Goal: Transaction & Acquisition: Book appointment/travel/reservation

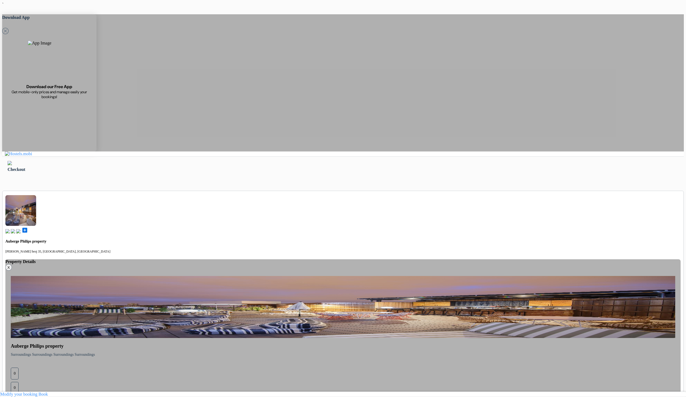
select select "3"
select select "5"
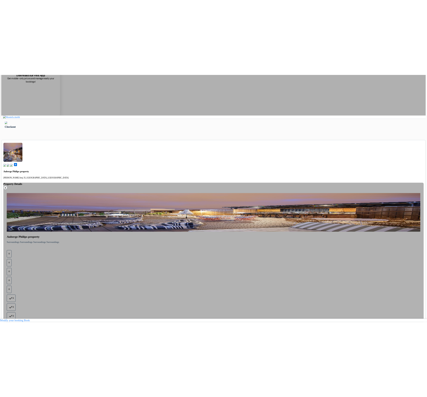
scroll to position [120, 0]
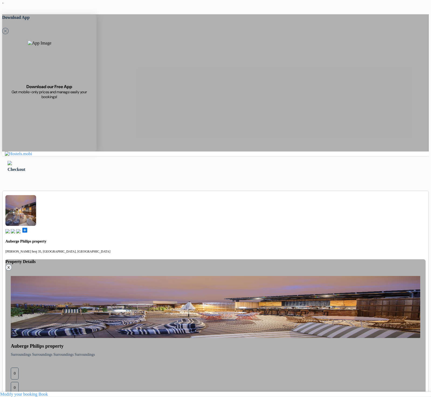
type input "77 123 123"
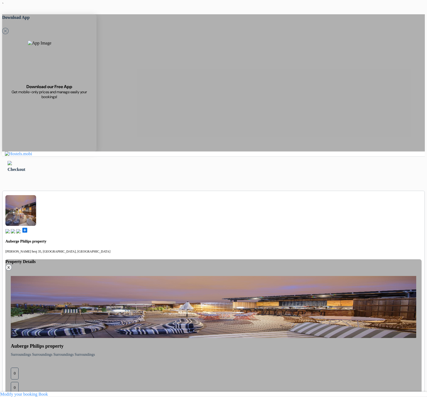
drag, startPoint x: 131, startPoint y: 166, endPoint x: 77, endPoint y: 164, distance: 54.7
type input "77 123 123"
select select "2"
select select "4"
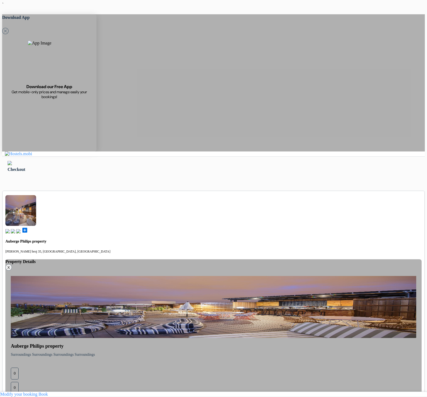
select select "2030"
select select "08"
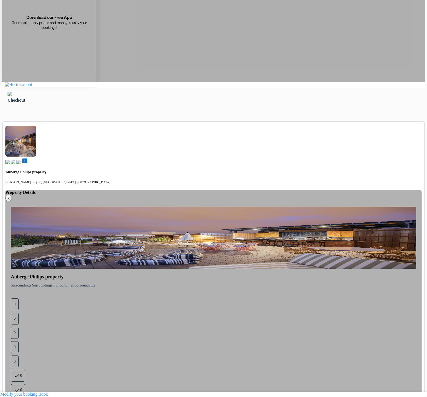
scroll to position [74, 0]
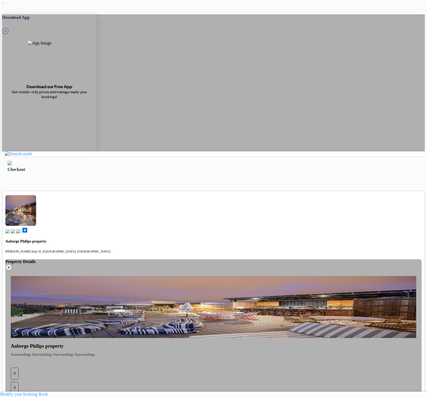
type input "77 123 123"
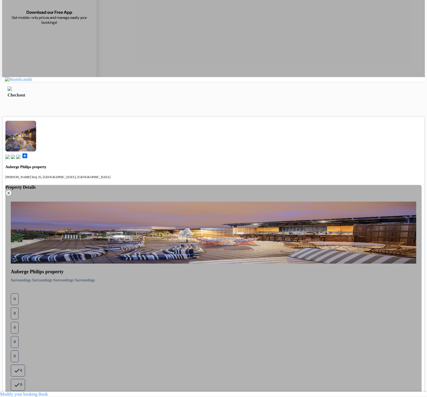
checkbox input "true"
select select "2"
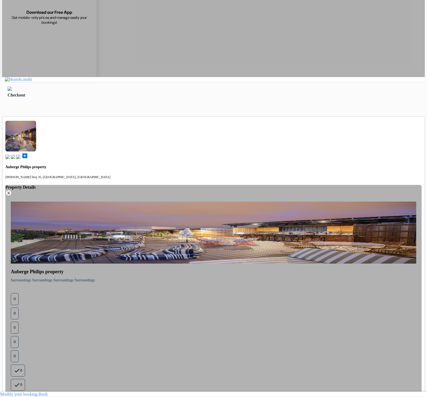
select select "3"
checkbox input "false"
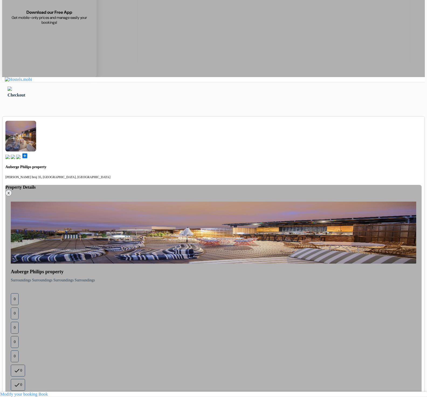
drag, startPoint x: 126, startPoint y: 29, endPoint x: 128, endPoint y: 85, distance: 55.8
select select "06"
drag, startPoint x: 145, startPoint y: 258, endPoint x: 148, endPoint y: 261, distance: 4.4
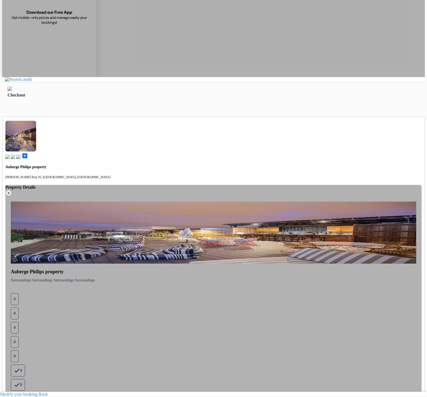
click at [0, 0] on textarea "Cardholder’s name *" at bounding box center [0, 0] width 0 height 0
select select "2027"
